Goal: Information Seeking & Learning: Learn about a topic

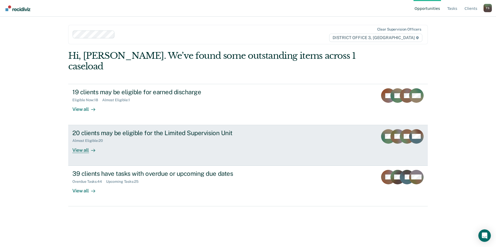
click at [134, 129] on div "20 clients may be eligible for the Limited Supervision Unit" at bounding box center [163, 133] width 182 height 8
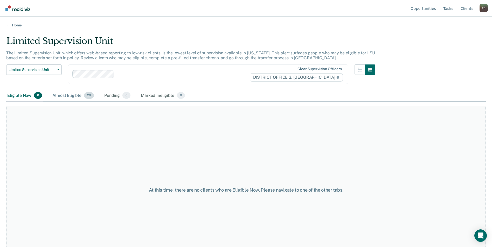
click at [64, 96] on div "Almost Eligible 20" at bounding box center [73, 95] width 44 height 11
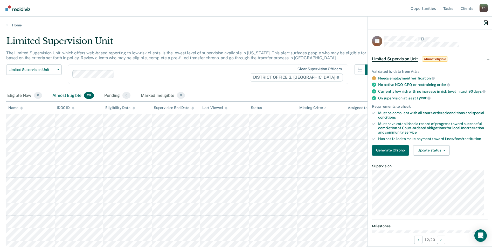
click at [485, 22] on icon "button" at bounding box center [486, 23] width 4 height 4
